Goal: Contribute content: Contribute content

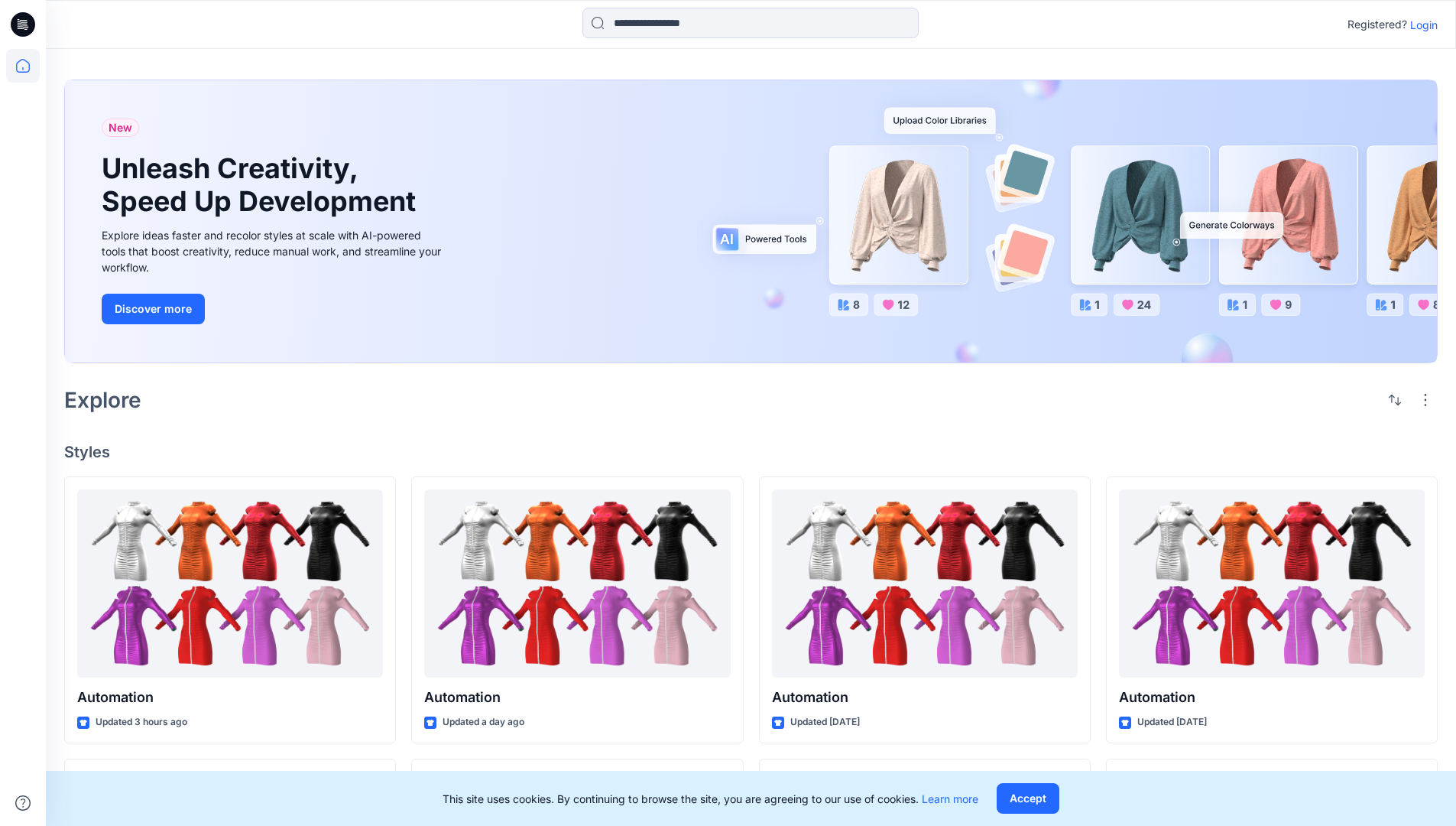
click at [1420, 24] on p "Login" at bounding box center [1424, 24] width 28 height 16
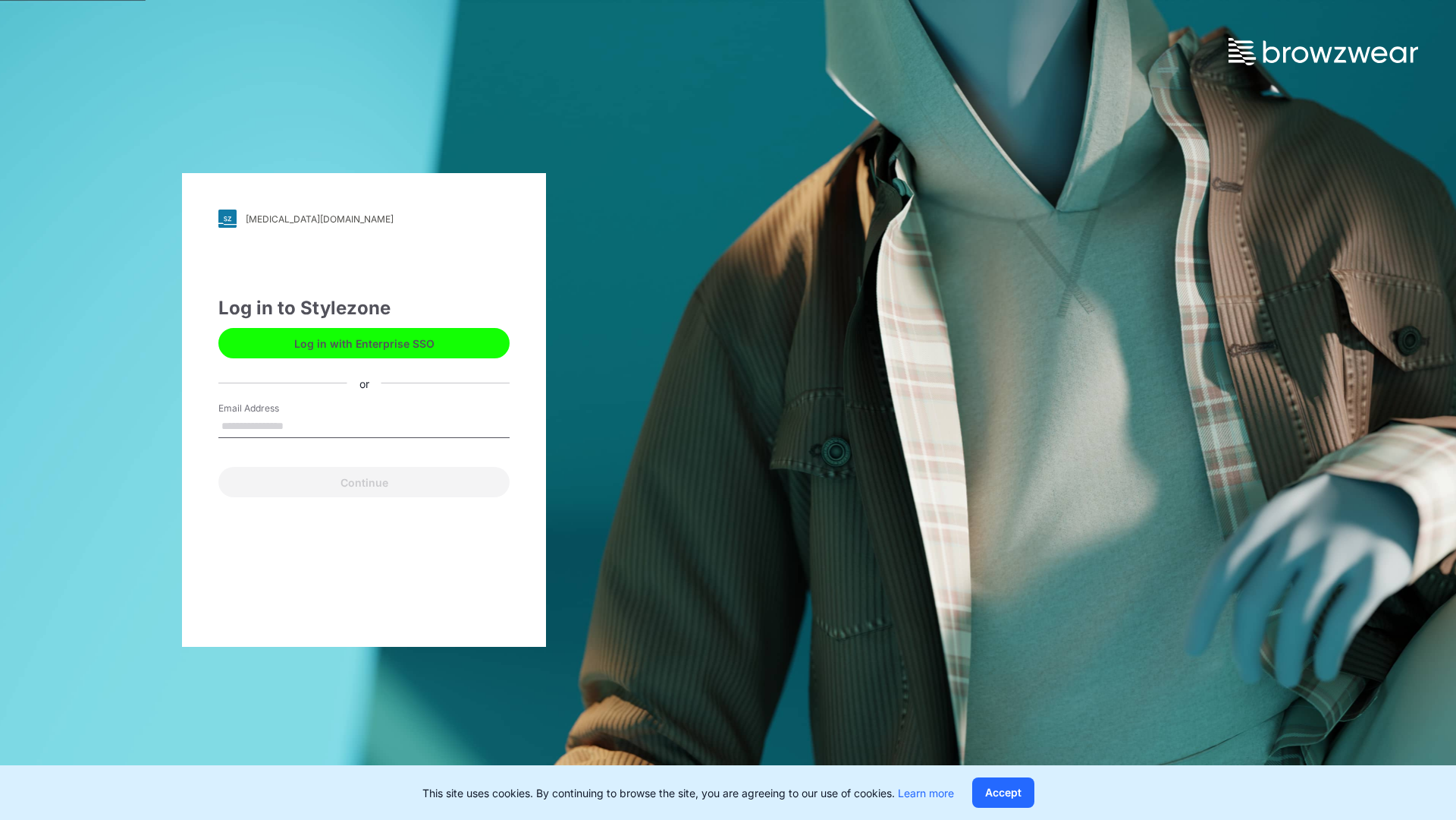
click at [300, 425] on input "Email Address" at bounding box center [364, 427] width 291 height 23
type input "**********"
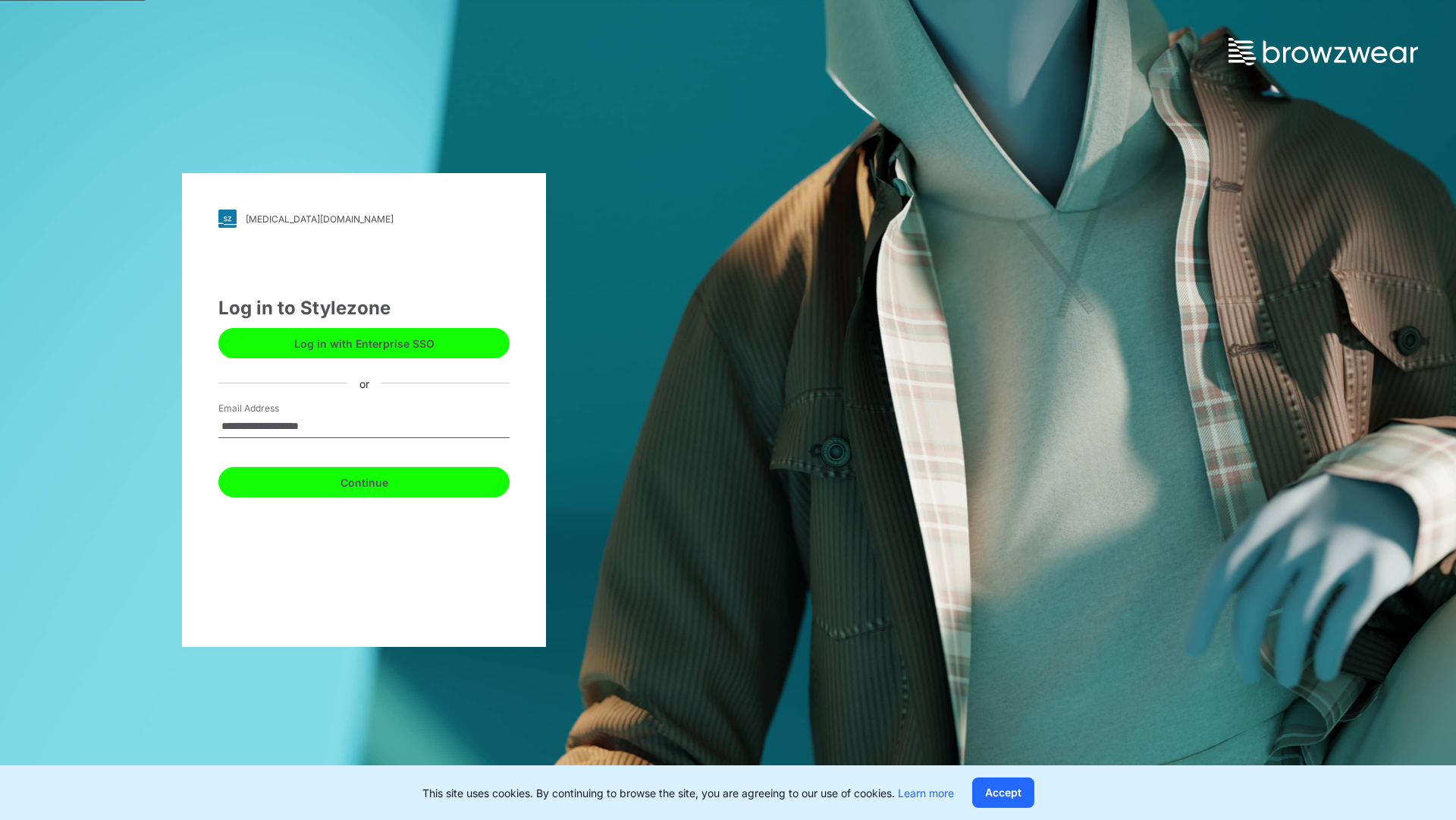
click at [381, 479] on button "Continue" at bounding box center [364, 481] width 291 height 31
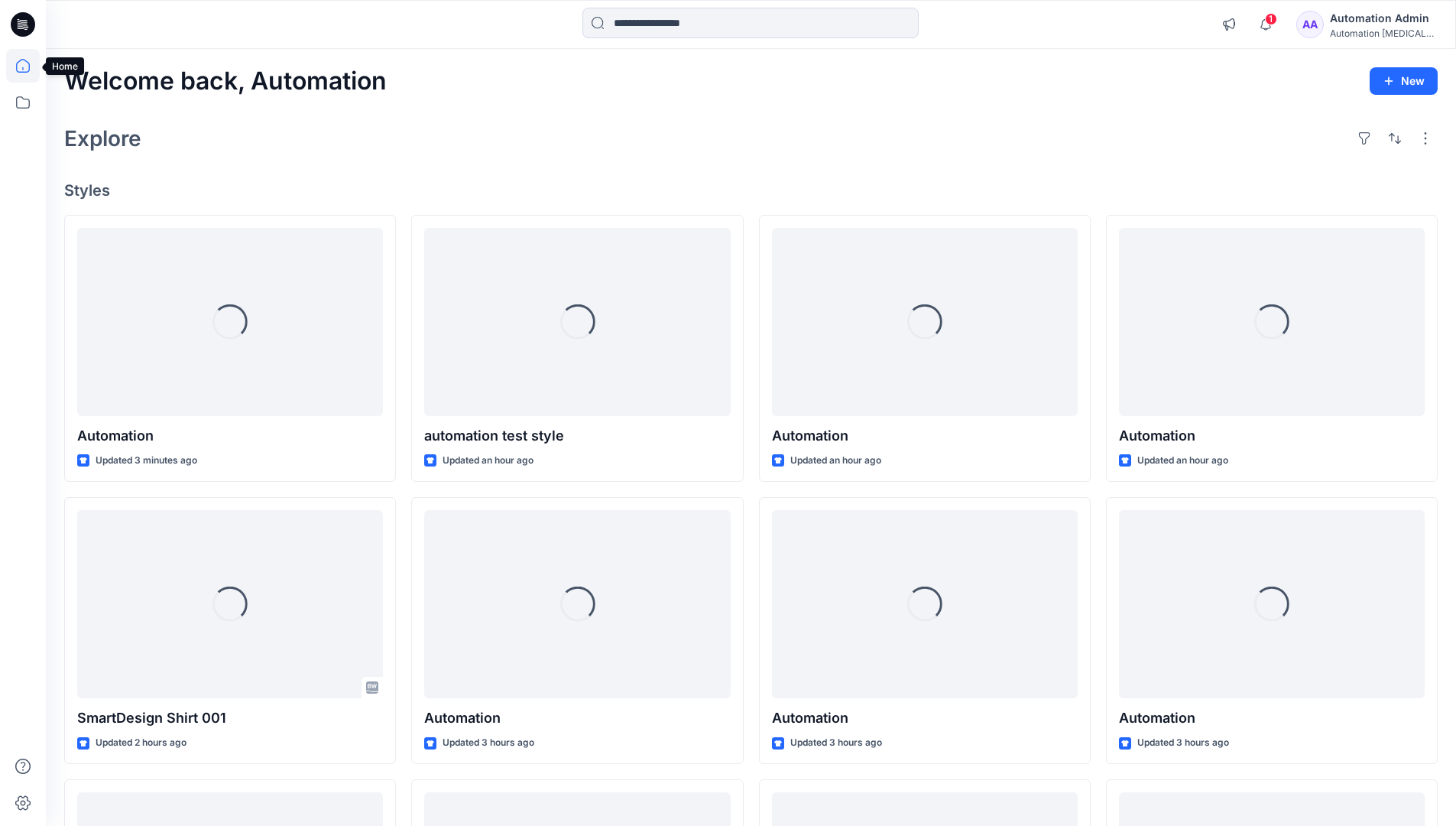
click at [29, 66] on icon at bounding box center [22, 65] width 14 height 14
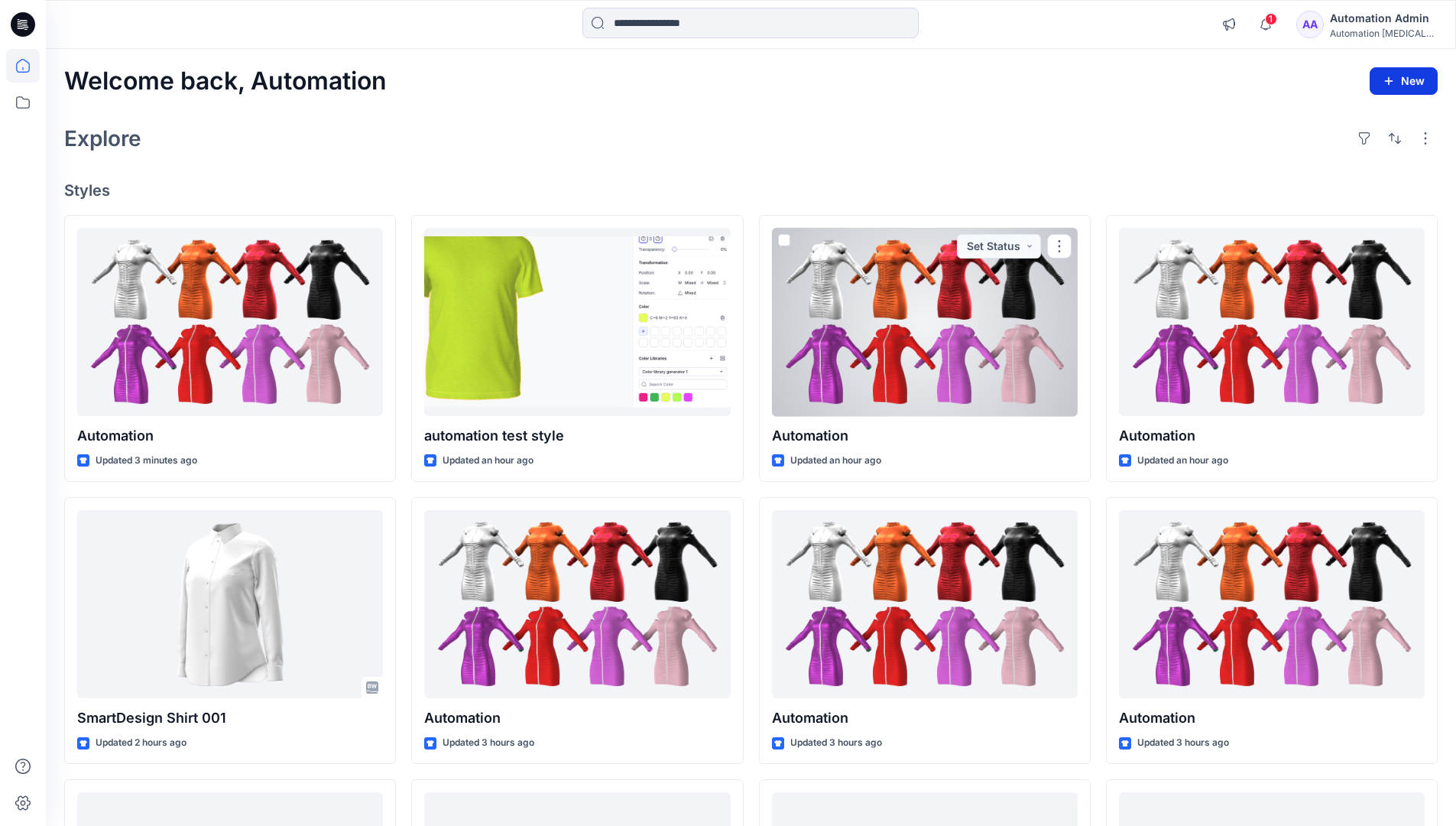
click at [1391, 73] on button "New" at bounding box center [1403, 81] width 68 height 28
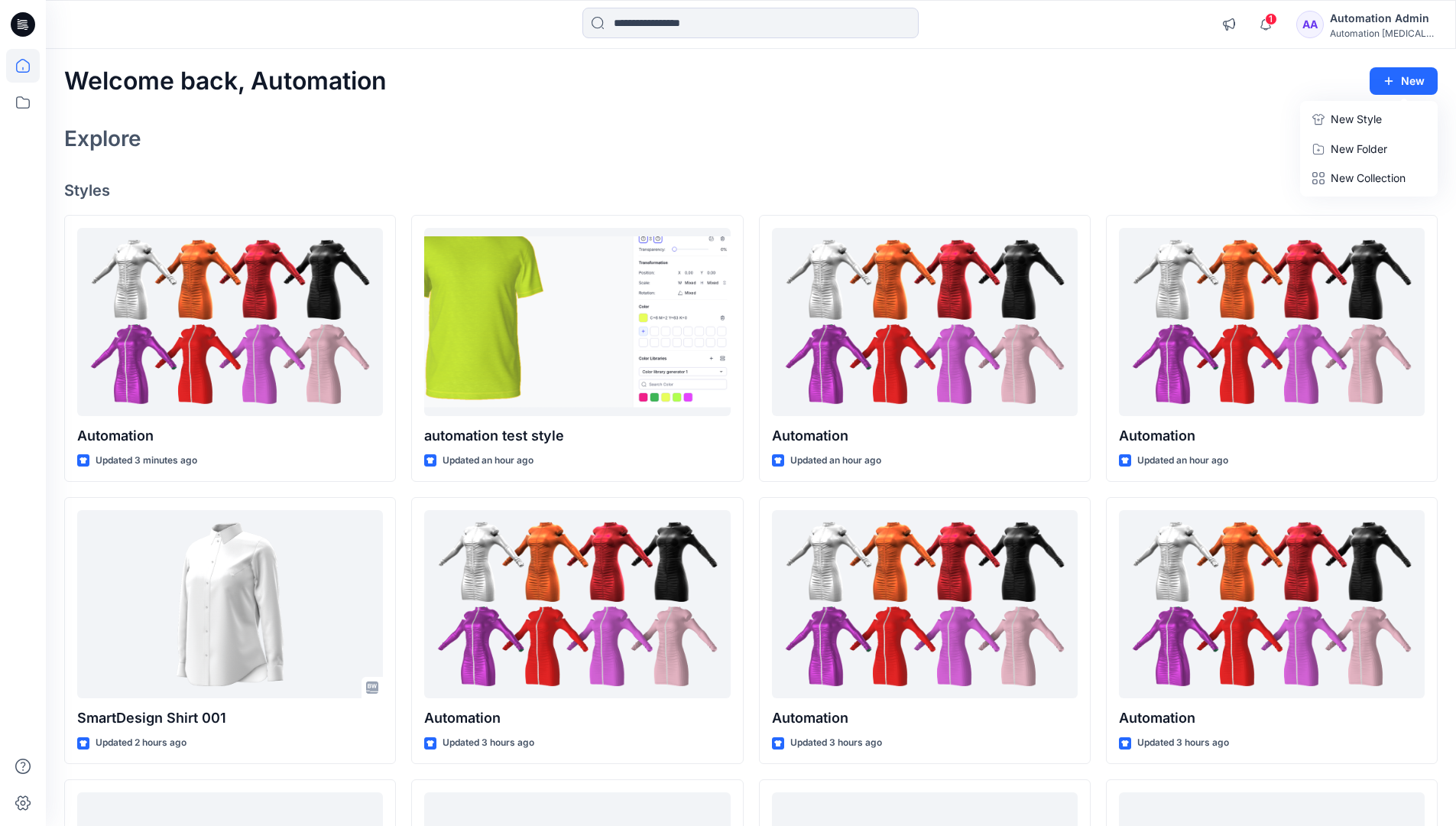
click at [1354, 118] on p "New Style" at bounding box center [1356, 119] width 51 height 19
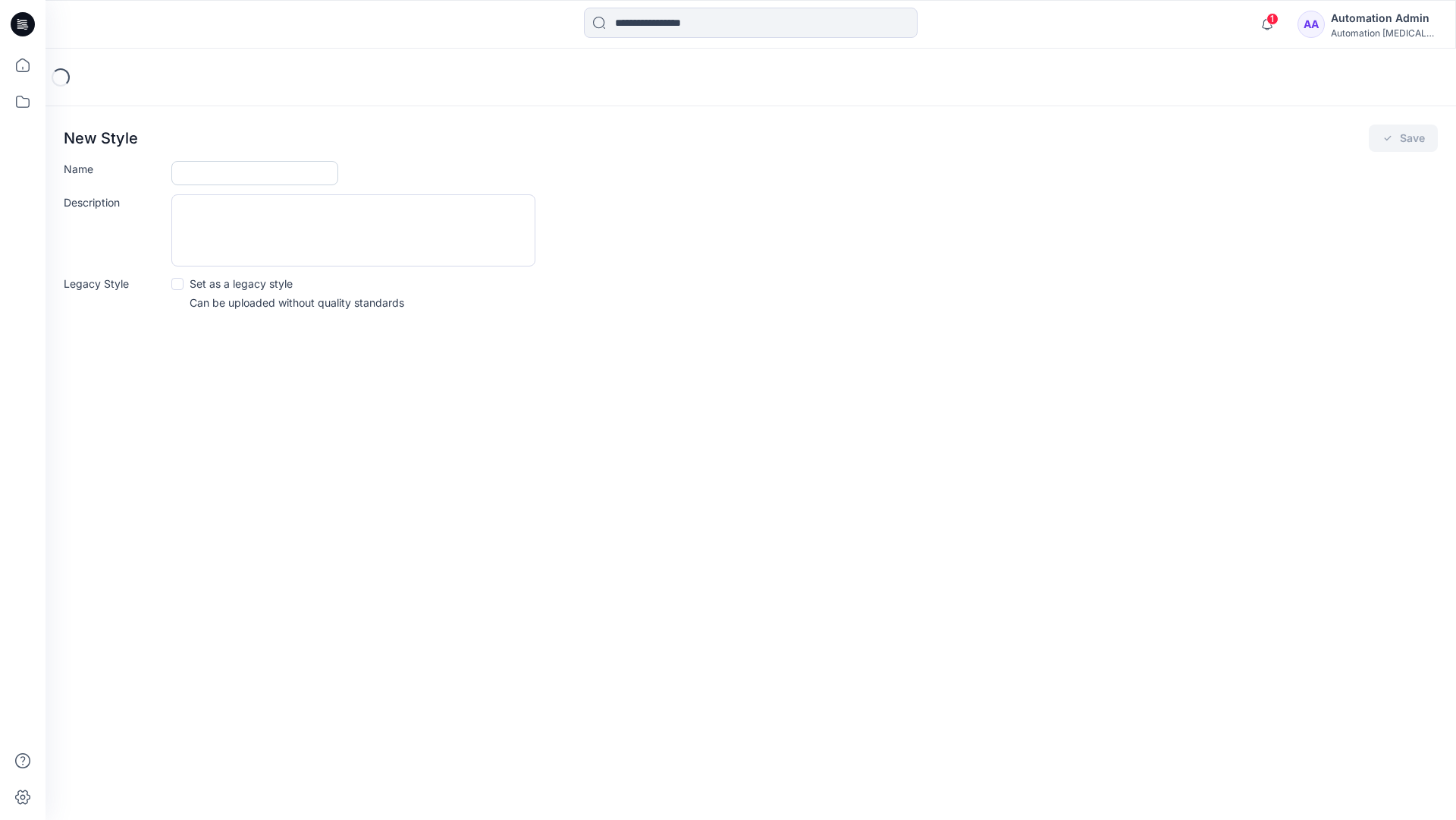
click at [196, 174] on input "Name" at bounding box center [254, 173] width 167 height 24
type input "**********"
click at [1400, 140] on button "Save" at bounding box center [1403, 138] width 69 height 28
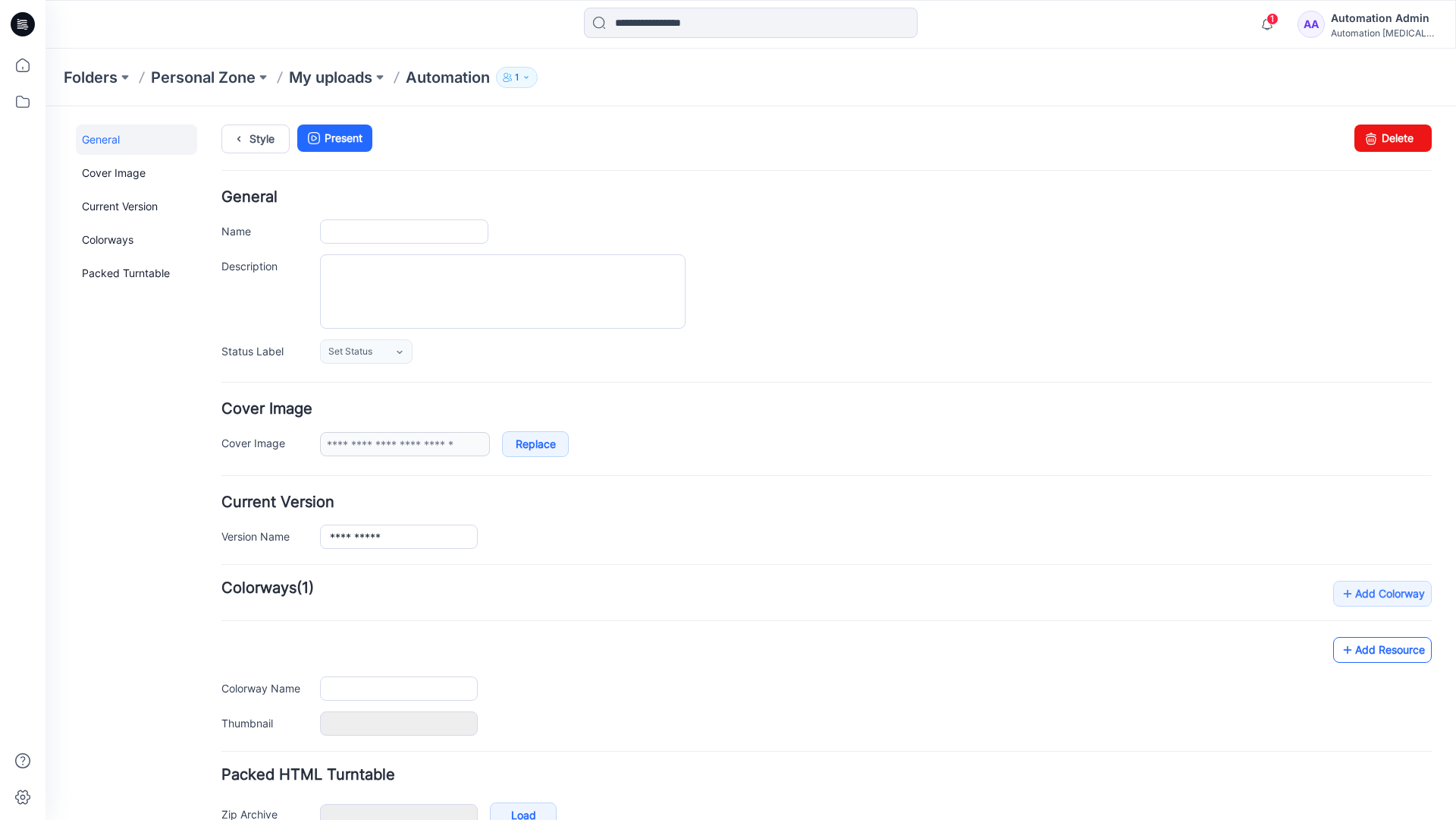
click at [1395, 653] on link "Add Resource" at bounding box center [1382, 650] width 99 height 26
type input "**********"
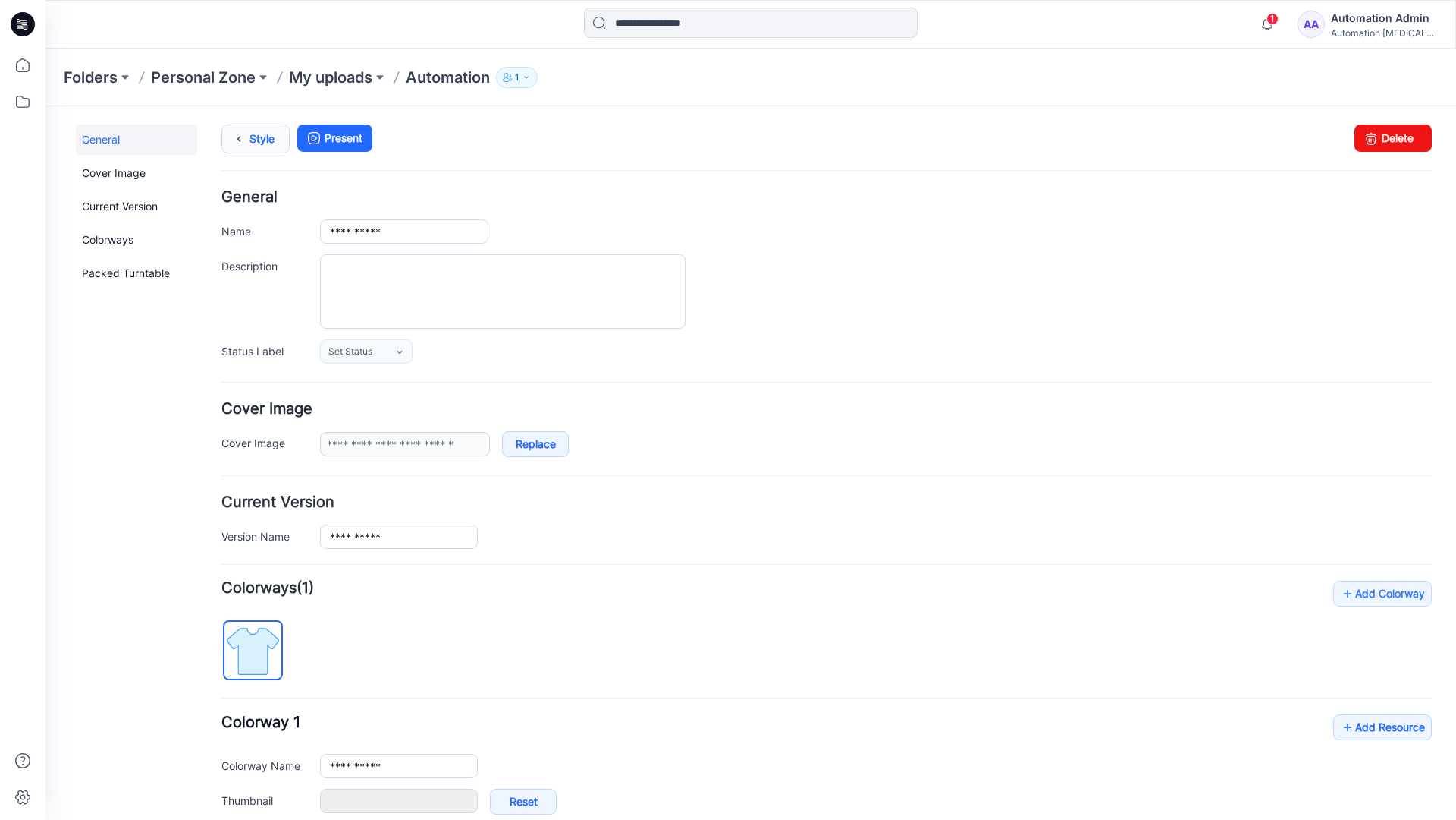
click at [257, 137] on link "Style" at bounding box center [255, 138] width 68 height 29
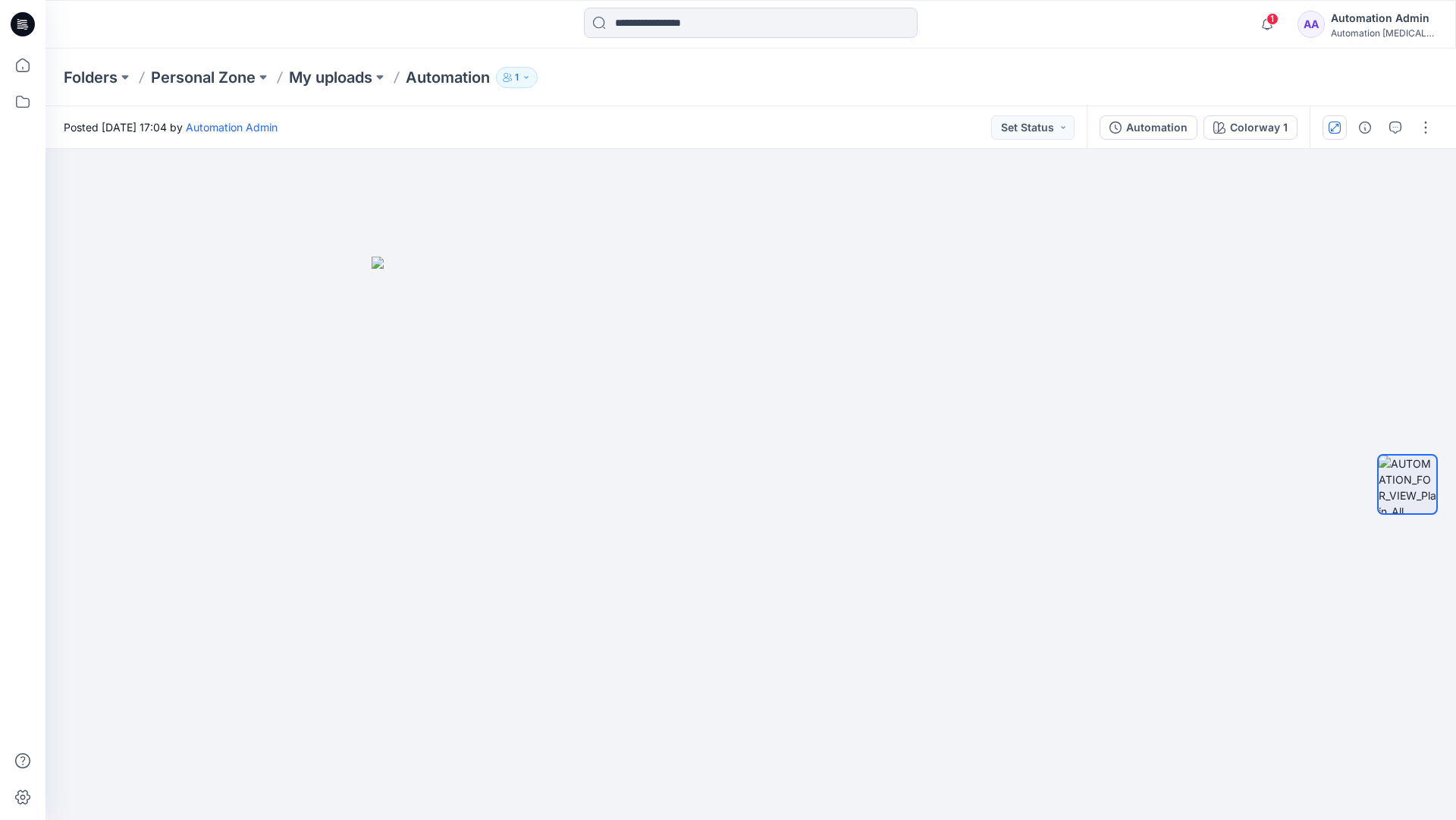
click at [1338, 124] on icon "button" at bounding box center [1335, 127] width 7 height 7
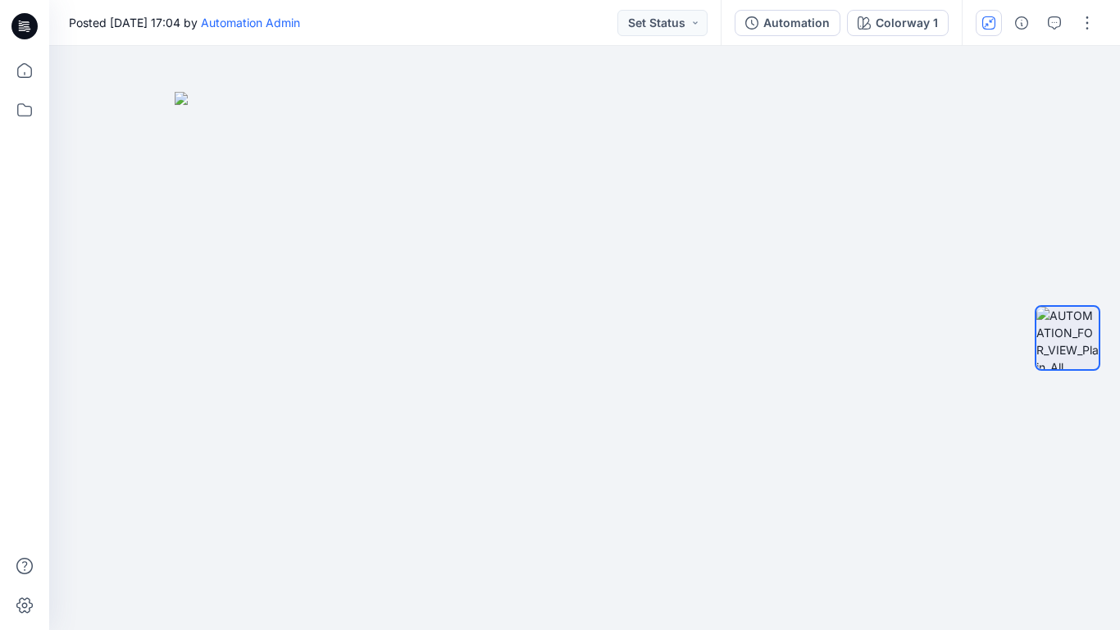
click at [986, 29] on button "button" at bounding box center [989, 23] width 26 height 26
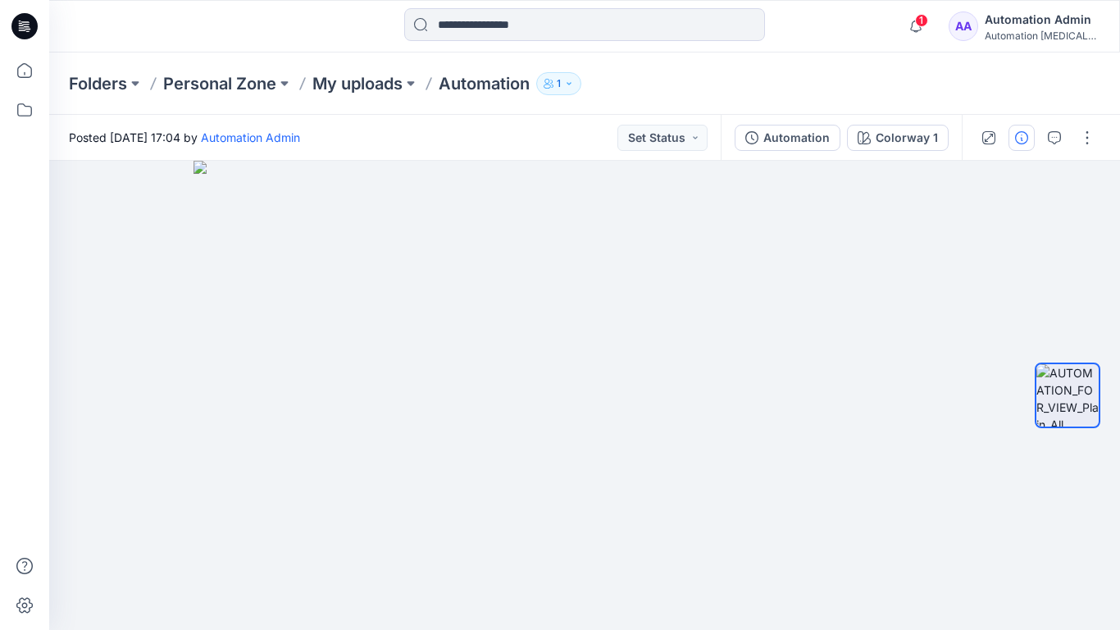
click at [1018, 138] on icon "button" at bounding box center [1021, 137] width 13 height 13
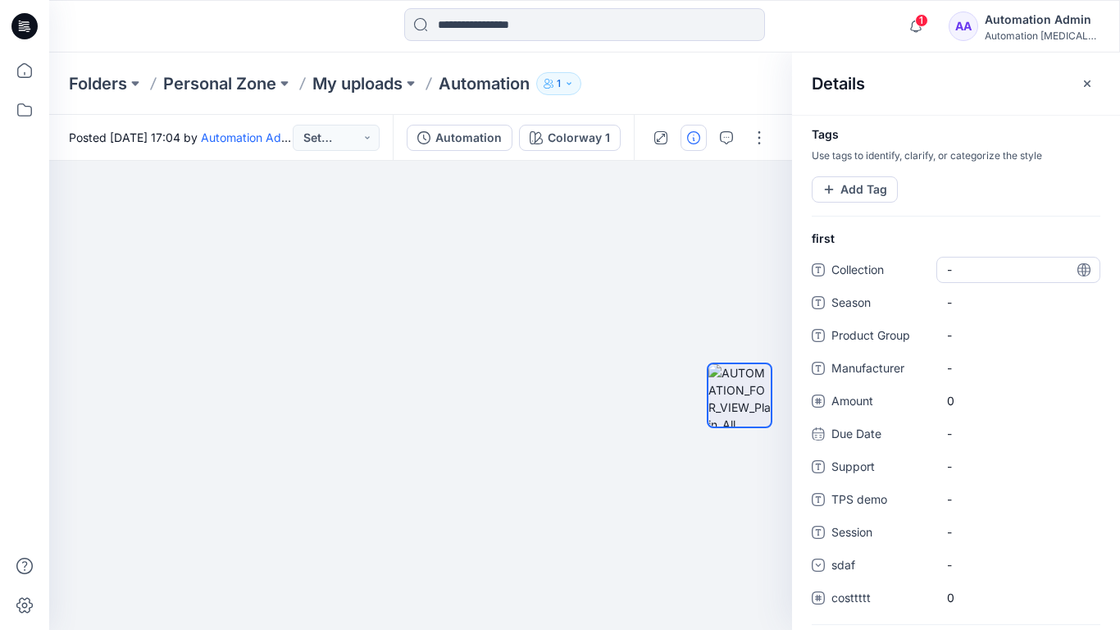
click at [965, 266] on span "-" at bounding box center [1018, 269] width 143 height 17
type textarea "**********"
click at [745, 271] on div at bounding box center [740, 396] width 66 height 268
click at [998, 274] on span "dsfdsfsdfsdfsd" at bounding box center [1018, 269] width 143 height 17
type textarea "*"
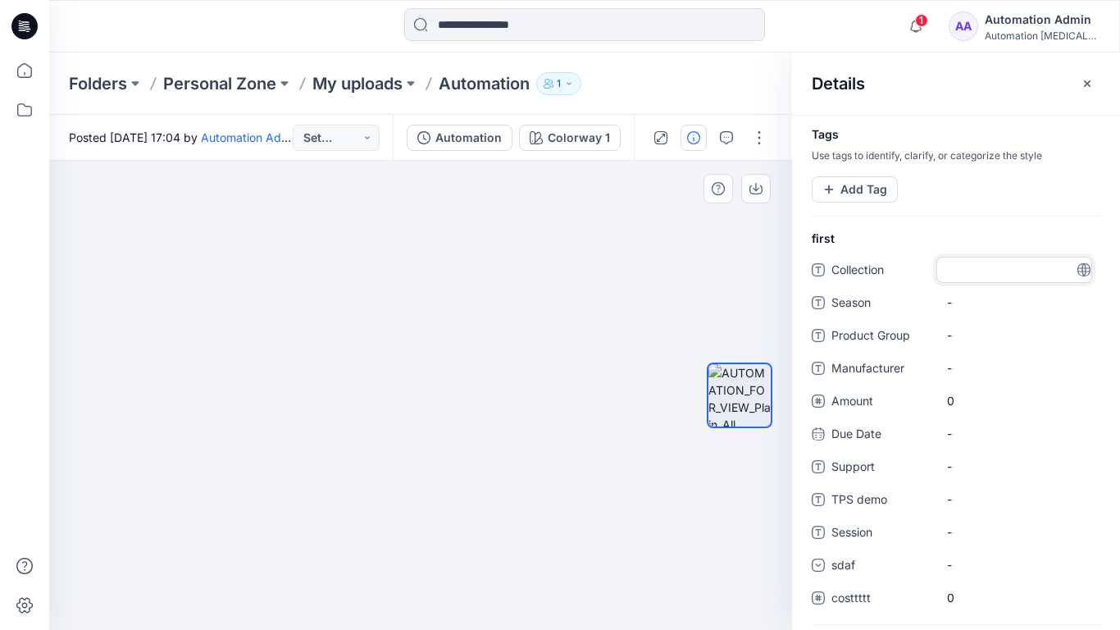
click at [700, 262] on div at bounding box center [739, 396] width 105 height 268
click at [856, 194] on button "Add Tag" at bounding box center [855, 189] width 86 height 26
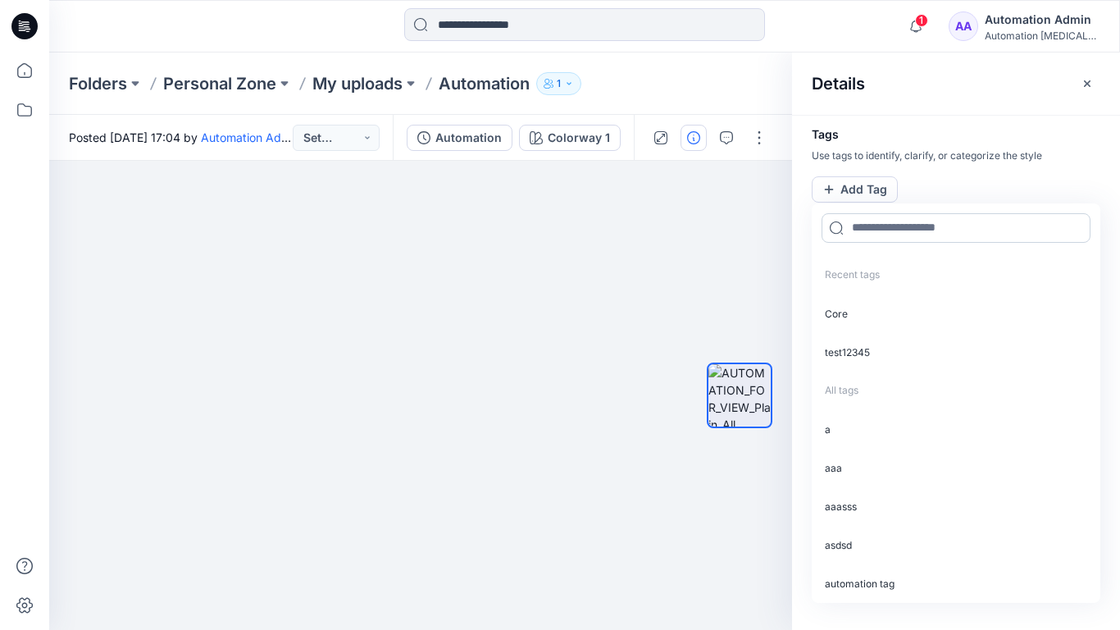
click at [878, 235] on input at bounding box center [956, 228] width 269 height 30
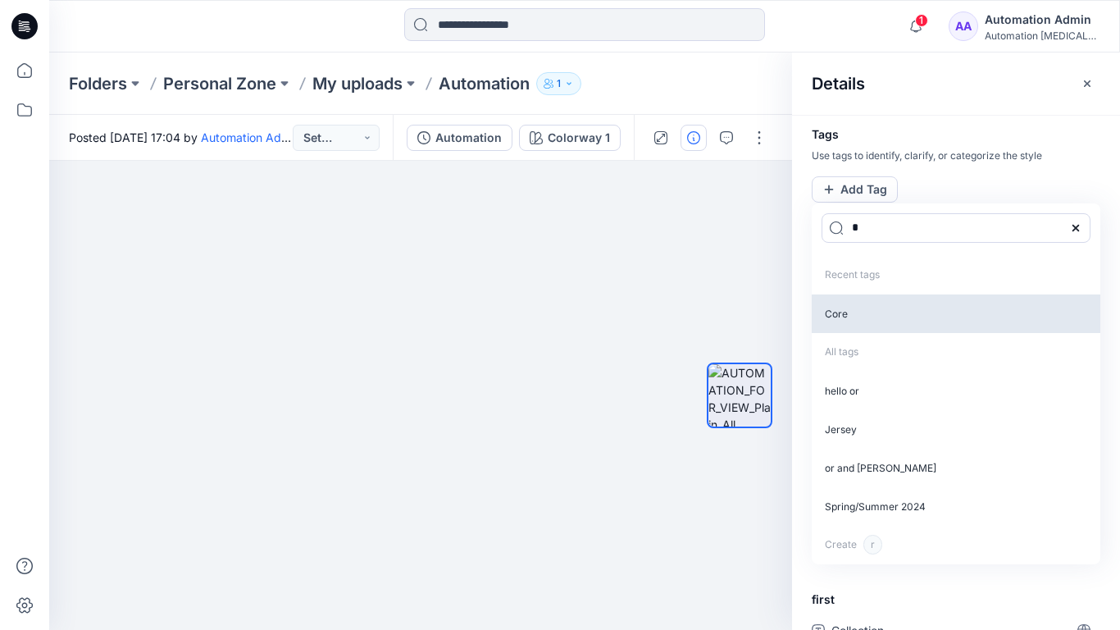
type input "*"
click at [851, 317] on p "Core" at bounding box center [956, 313] width 289 height 39
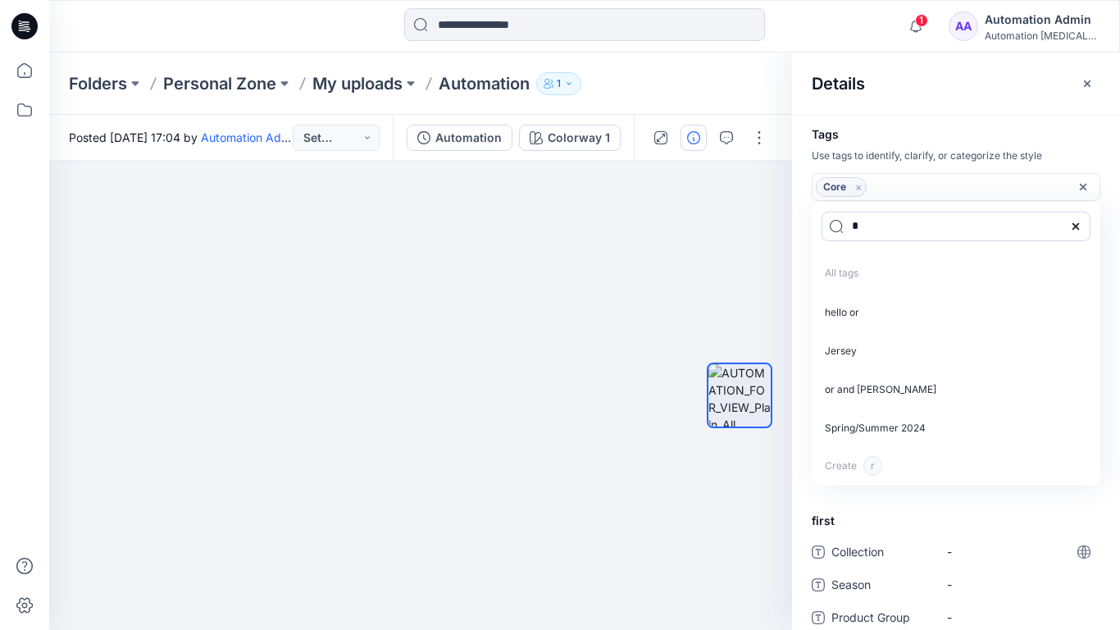
click at [858, 189] on icon "Remove tag" at bounding box center [859, 187] width 14 height 14
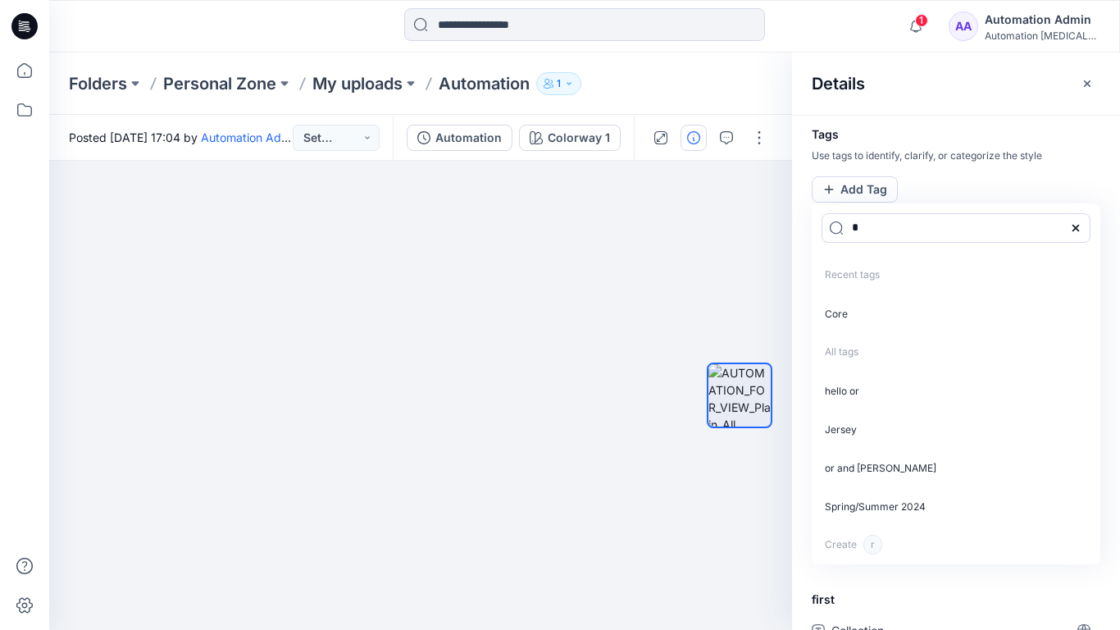
click at [1080, 226] on icon at bounding box center [1075, 227] width 13 height 13
click at [1081, 86] on icon "button" at bounding box center [1087, 83] width 13 height 13
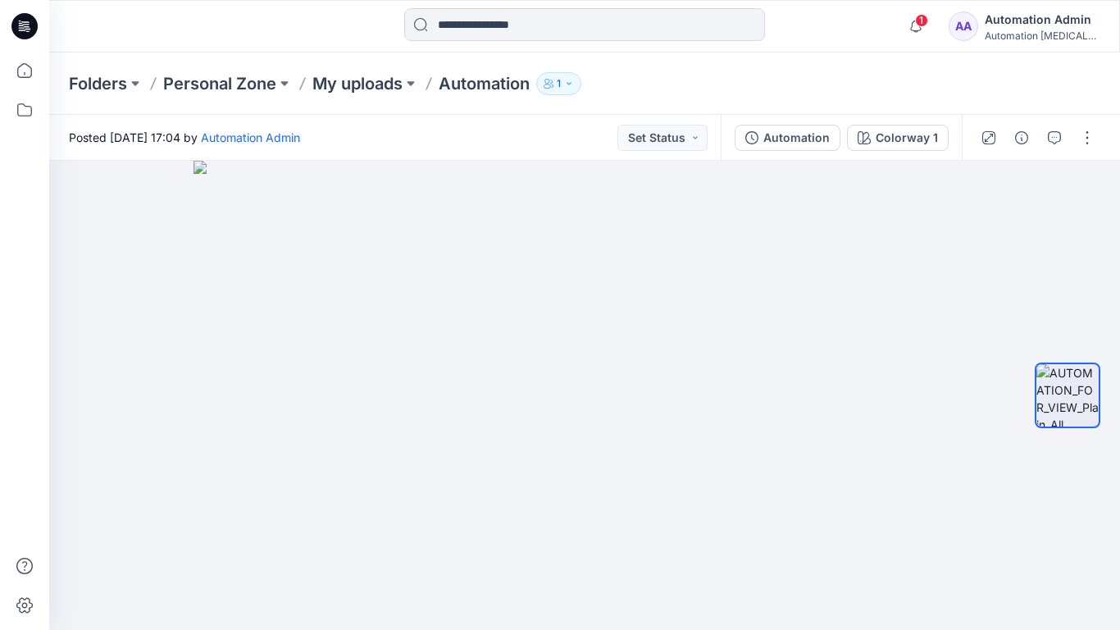
click at [1013, 17] on div "Automation Admin" at bounding box center [1042, 20] width 115 height 20
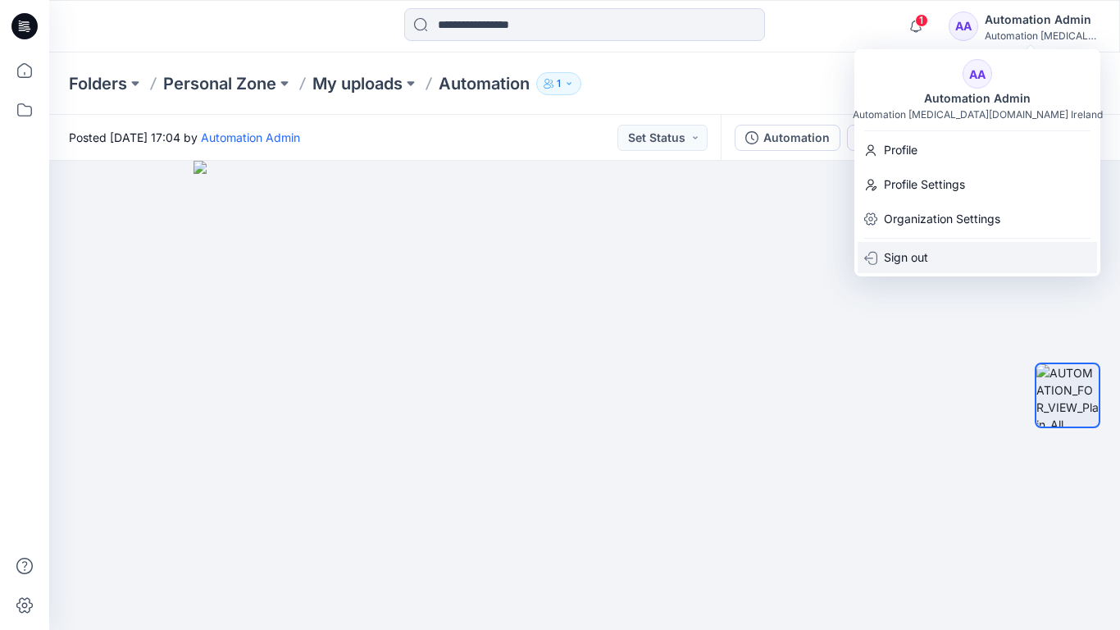
click at [911, 249] on p "Sign out" at bounding box center [906, 257] width 44 height 31
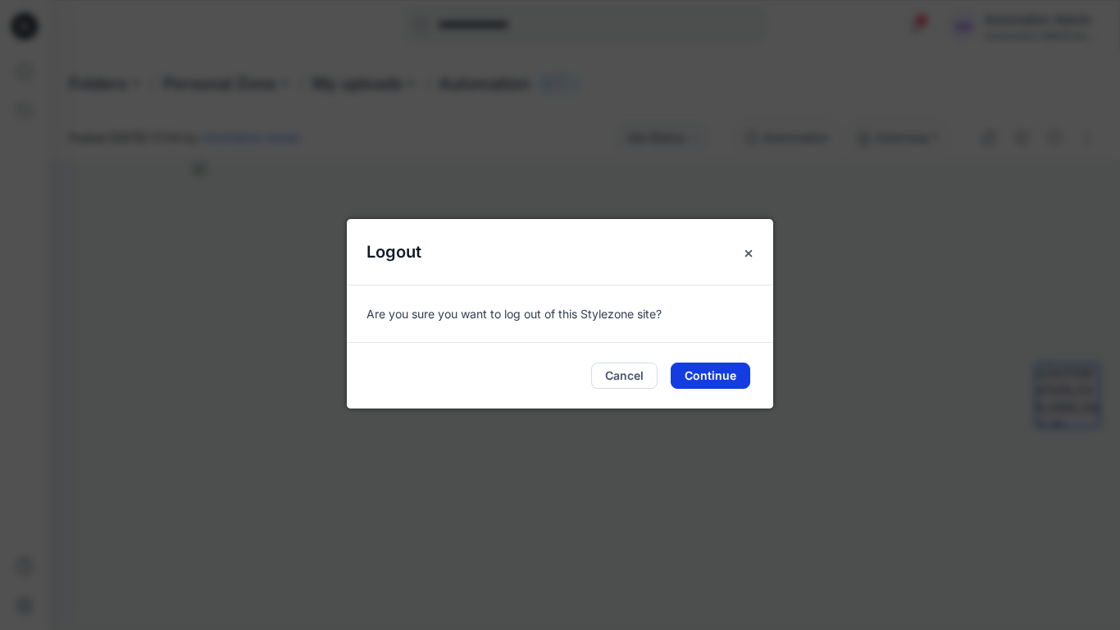
click at [708, 367] on button "Continue" at bounding box center [711, 375] width 80 height 26
